Goal: Navigation & Orientation: Find specific page/section

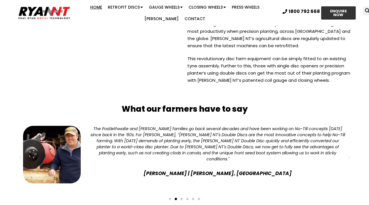
scroll to position [1467, 0]
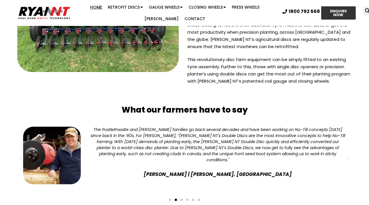
click at [183, 127] on div "The Postlethwaite and Ryan families go back several decades and have been worki…" at bounding box center [217, 145] width 257 height 36
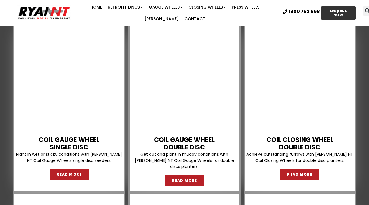
scroll to position [791, 0]
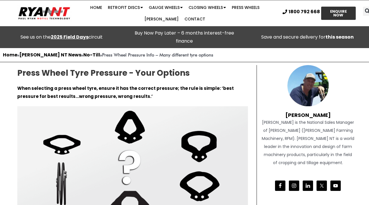
click at [195, 9] on link "Closing Wheels" at bounding box center [207, 8] width 43 height 12
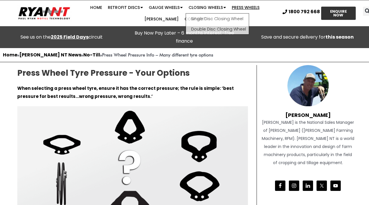
click at [229, 8] on link "Press Wheels" at bounding box center [245, 8] width 33 height 12
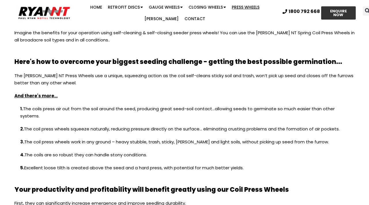
scroll to position [513, 0]
